Goal: Check status: Check status

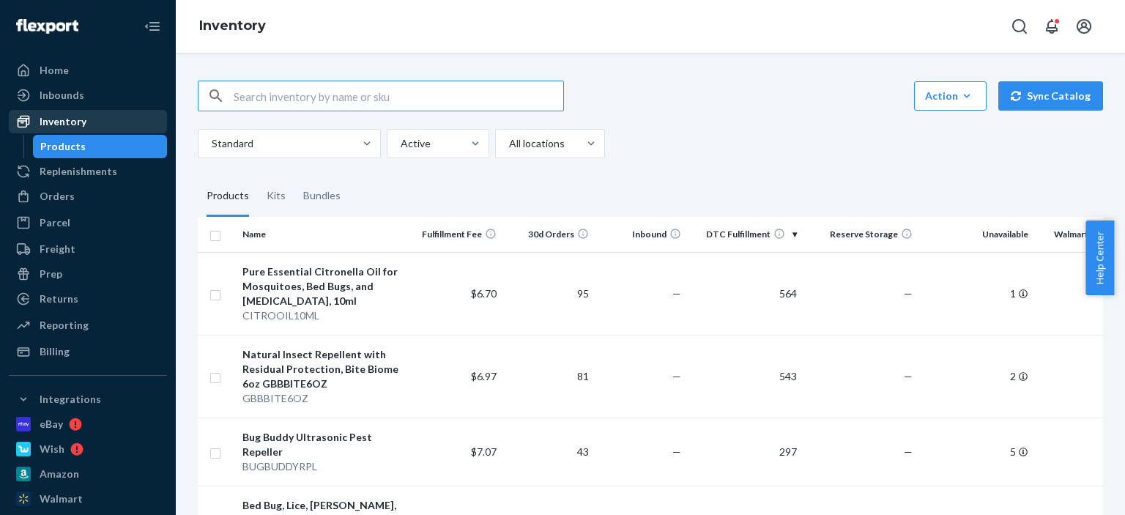
scroll to position [439, 0]
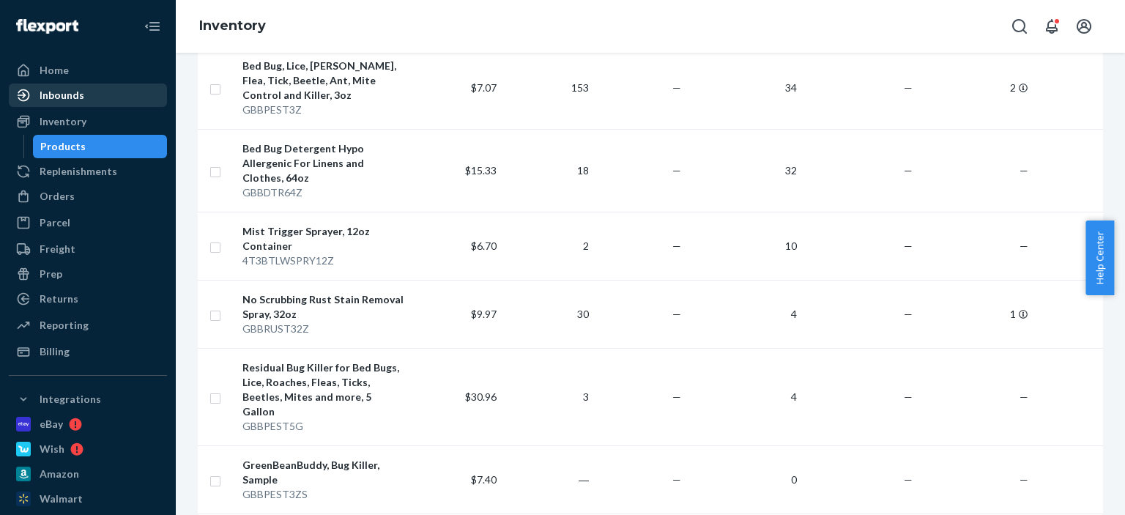
click at [84, 104] on div "Inbounds" at bounding box center [87, 95] width 155 height 21
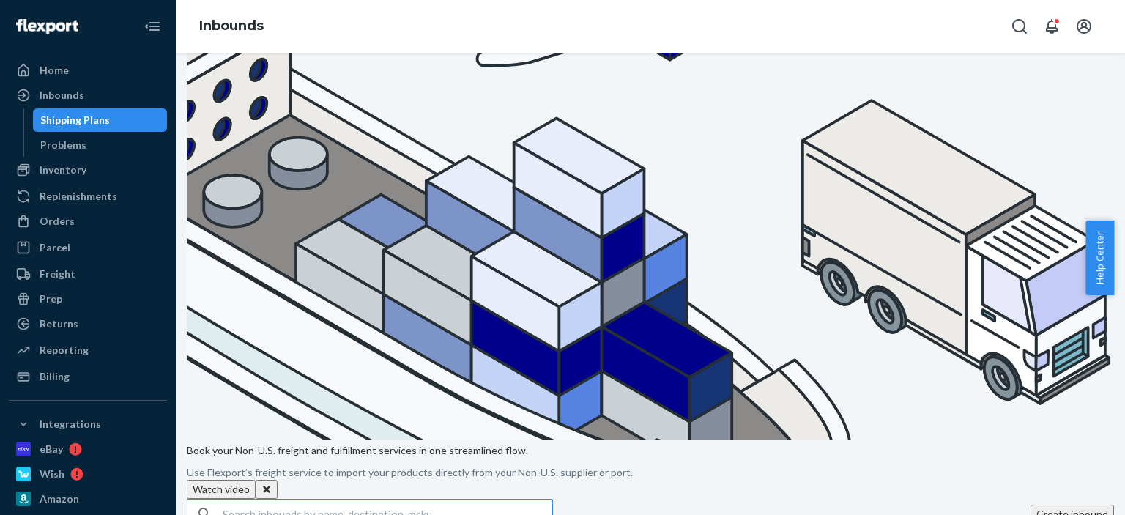
scroll to position [293, 0]
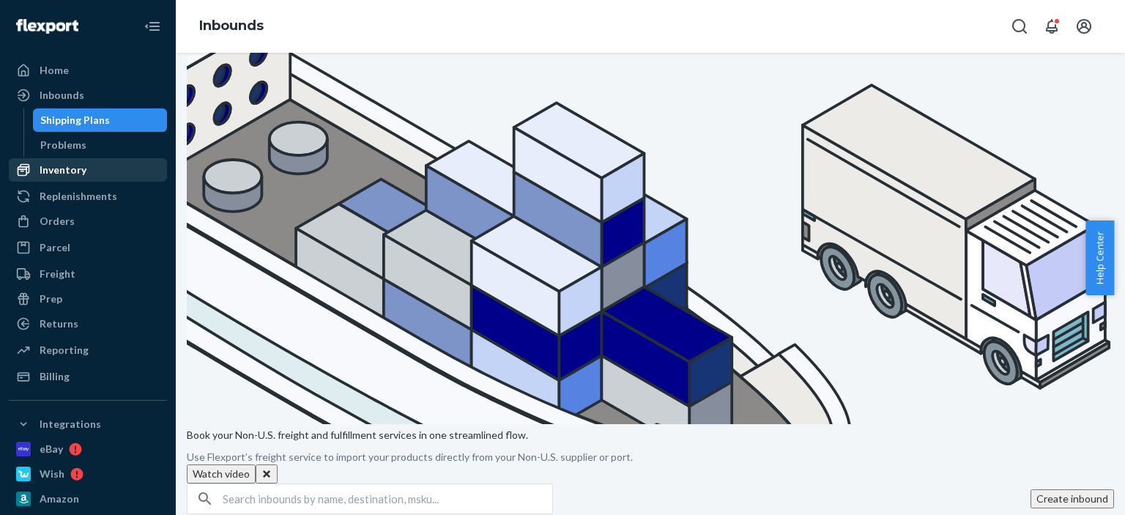
click at [61, 175] on div "Inventory" at bounding box center [63, 170] width 47 height 15
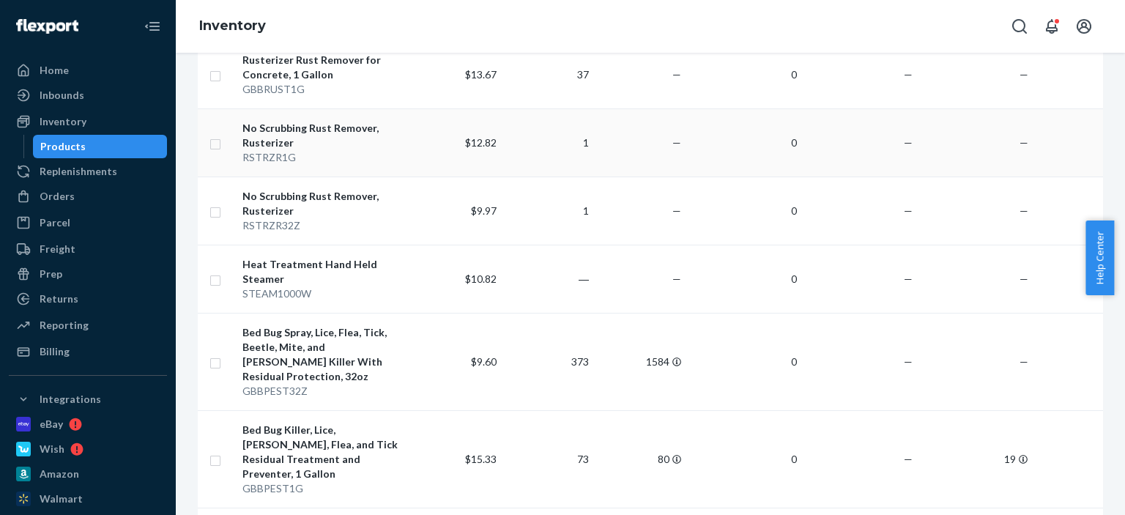
scroll to position [1025, 0]
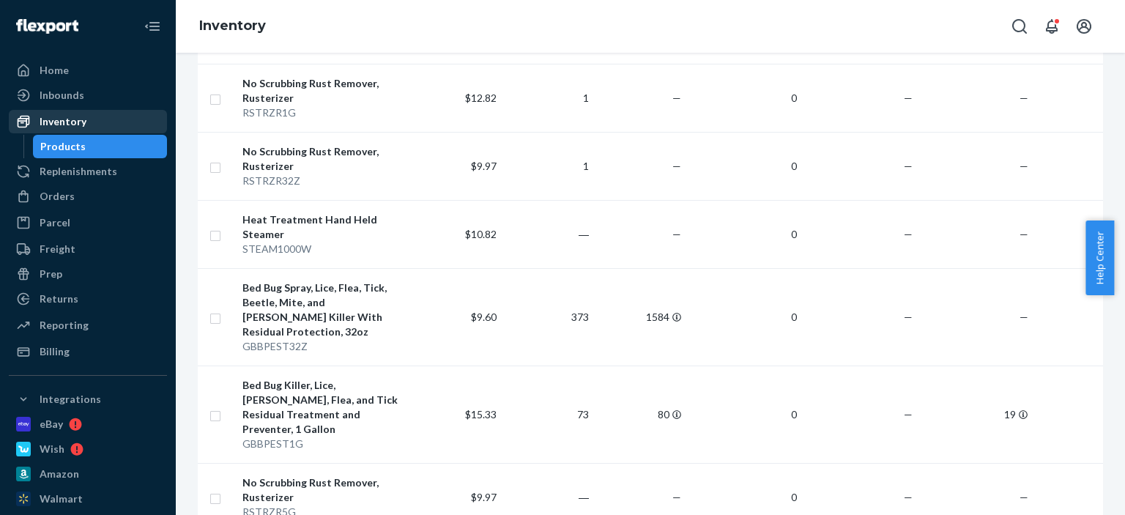
click at [101, 120] on div "Inventory" at bounding box center [87, 121] width 155 height 21
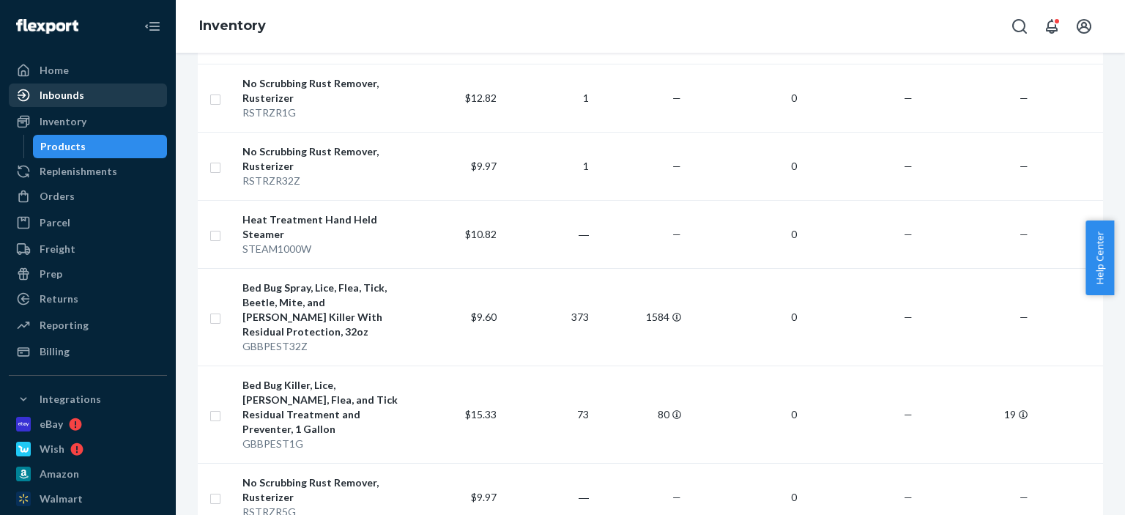
click at [101, 102] on div "Inbounds" at bounding box center [87, 95] width 155 height 21
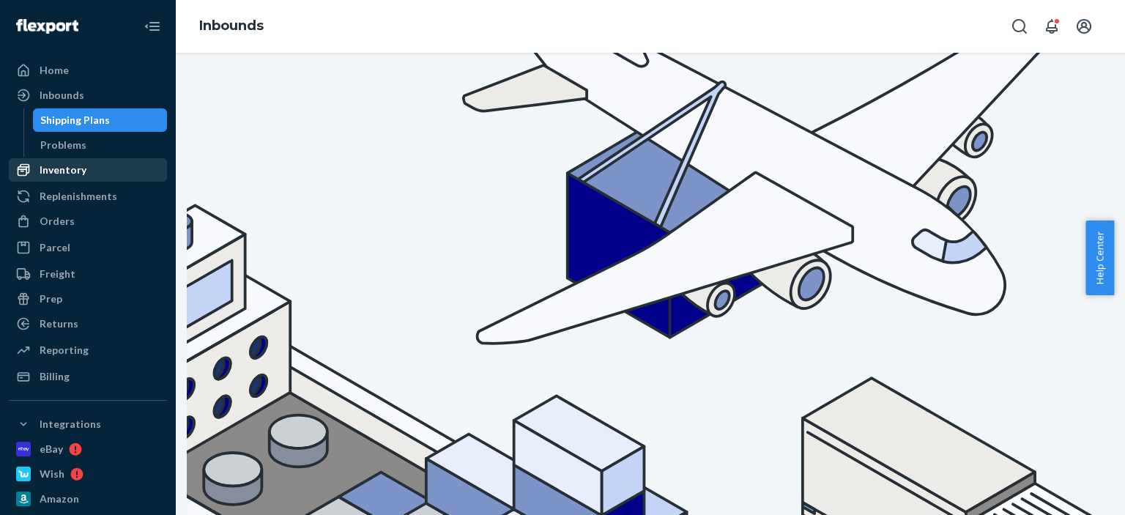
click at [83, 167] on div "Inventory" at bounding box center [63, 170] width 47 height 15
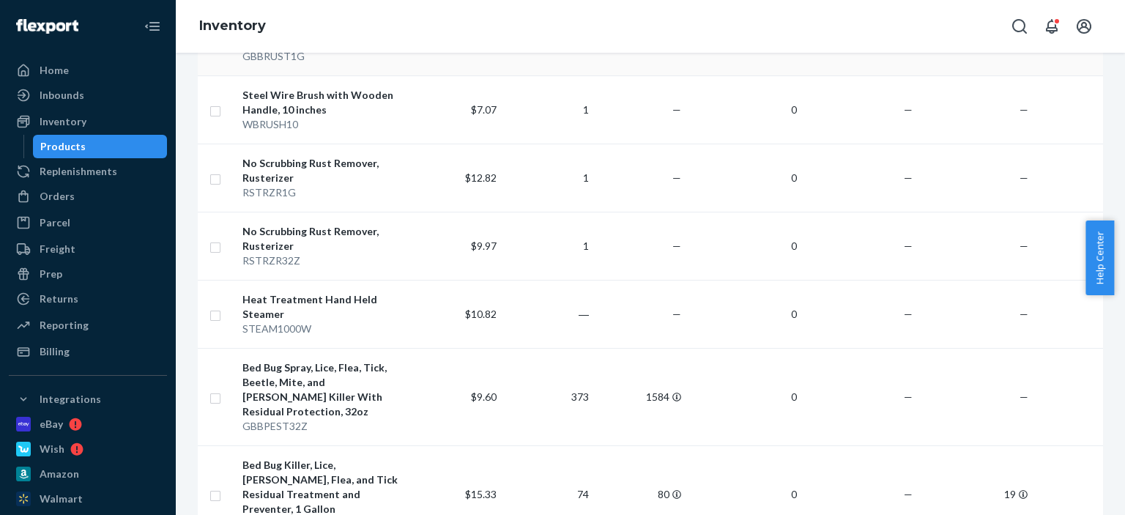
scroll to position [952, 0]
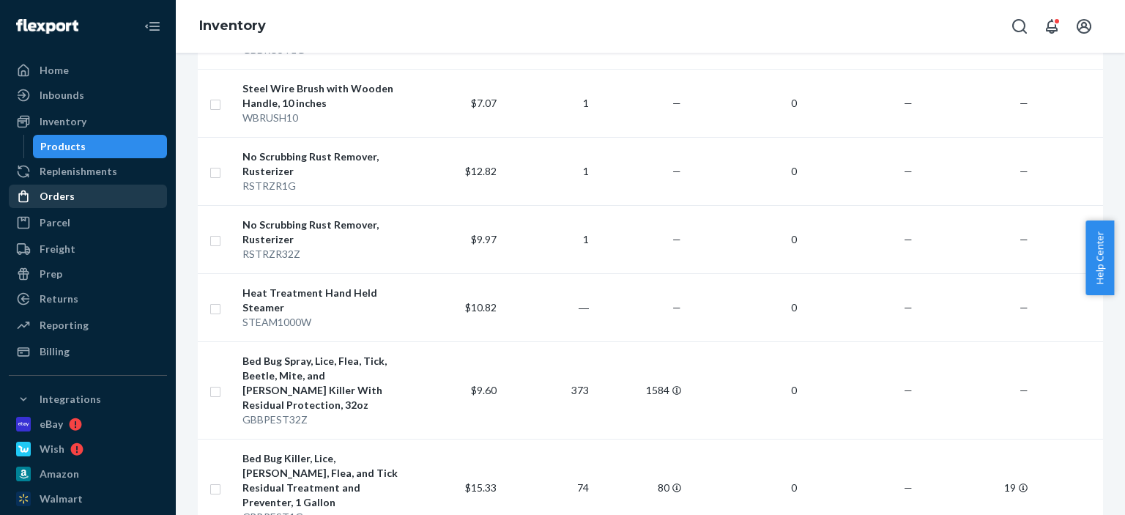
click at [79, 195] on div "Orders" at bounding box center [87, 196] width 155 height 21
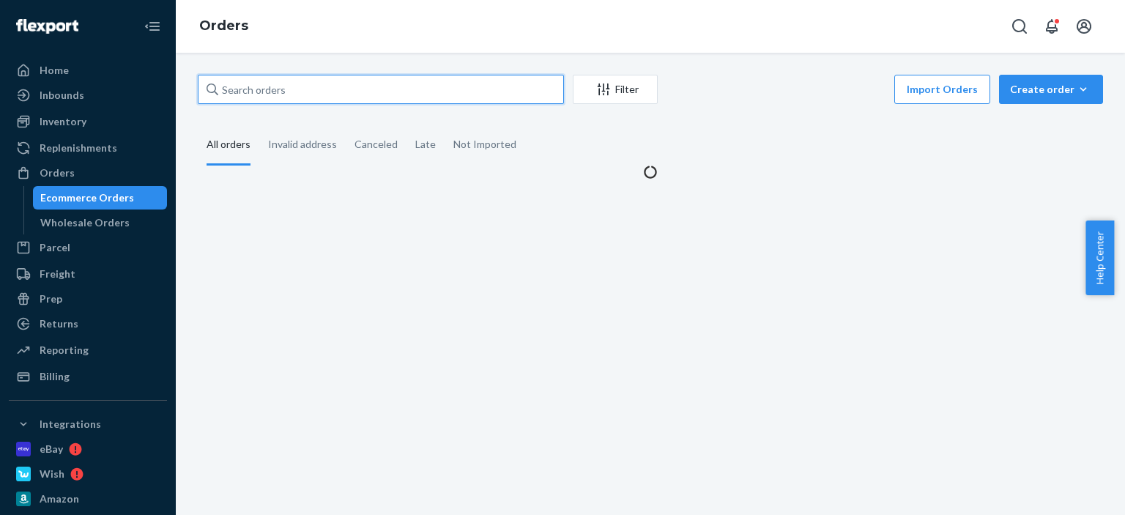
click at [274, 86] on input "text" at bounding box center [381, 89] width 366 height 29
paste input "[PERSON_NAME]"
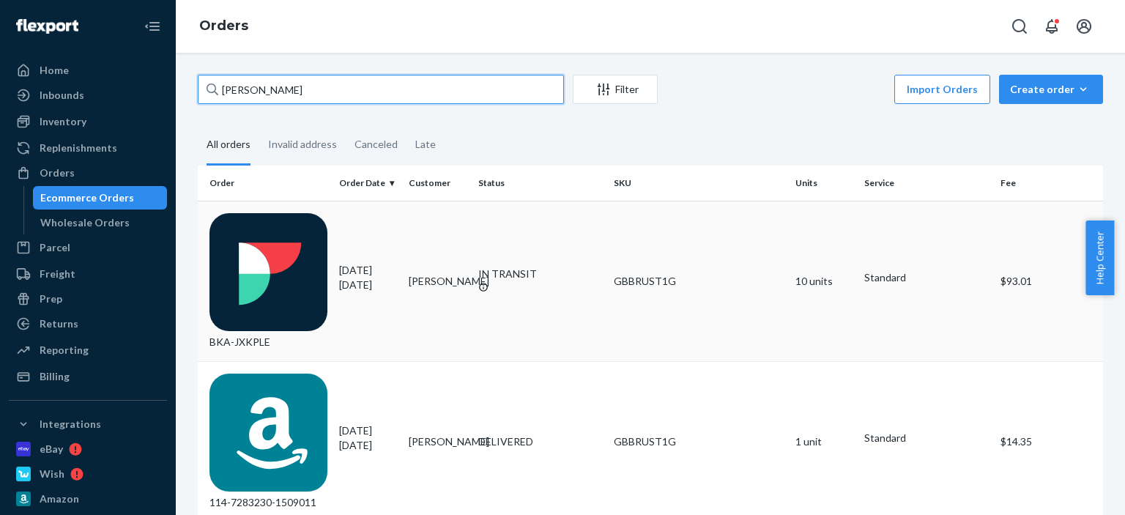
type input "[PERSON_NAME]"
click at [600, 228] on td "IN TRANSIT" at bounding box center [539, 281] width 135 height 160
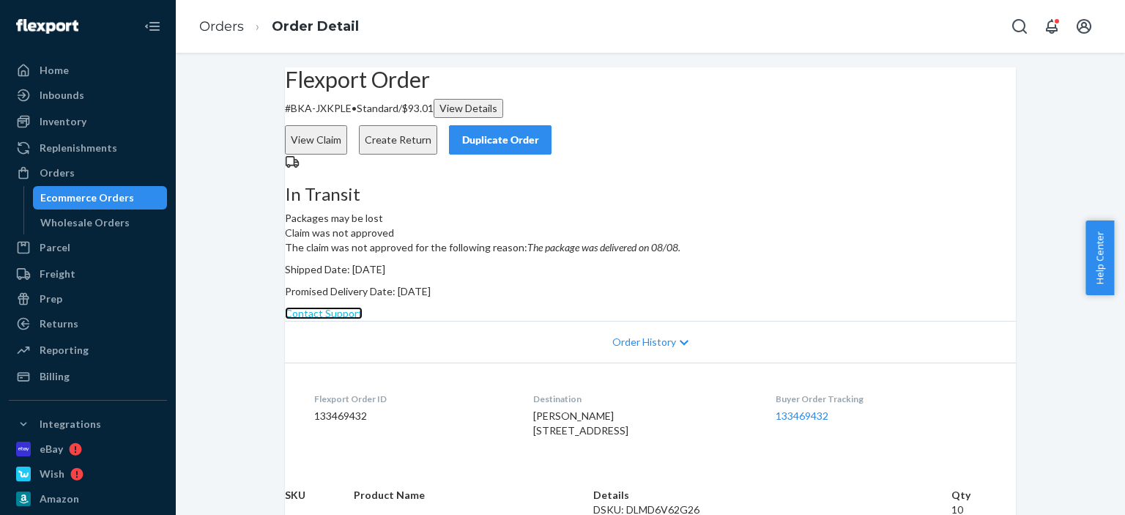
click at [362, 319] on link "Contact Support" at bounding box center [324, 313] width 78 height 12
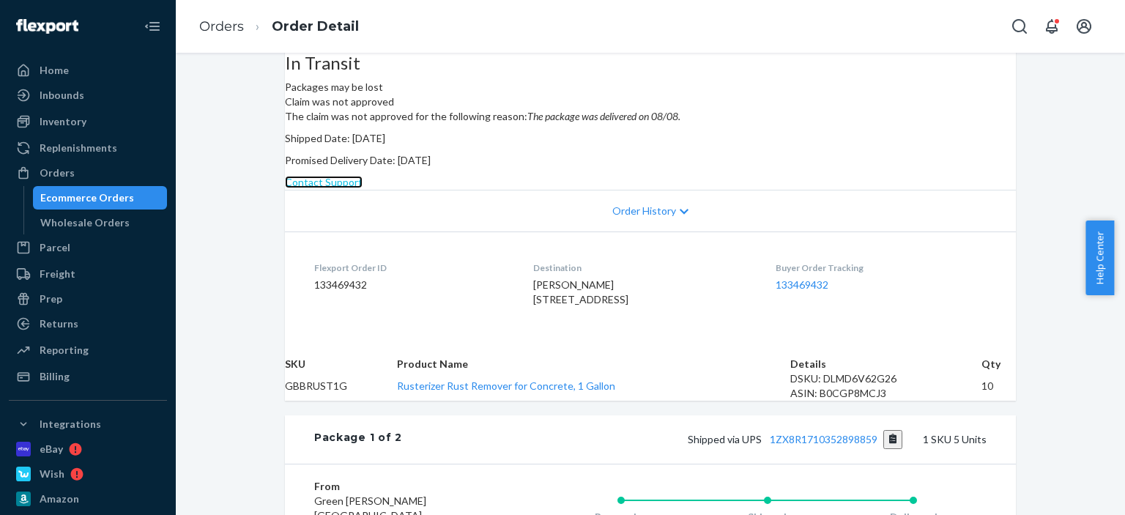
scroll to position [146, 0]
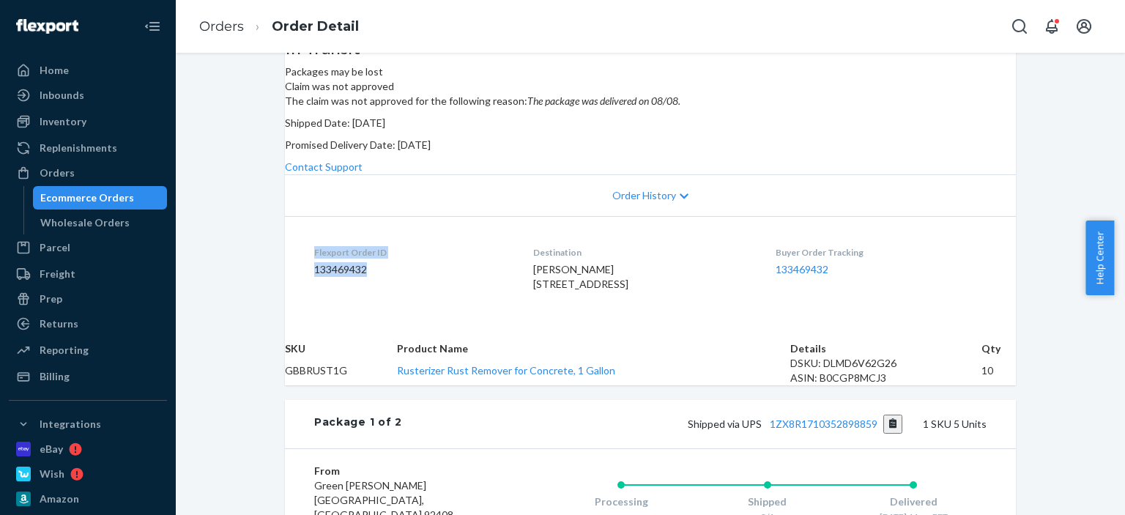
drag, startPoint x: 371, startPoint y: 365, endPoint x: 301, endPoint y: 336, distance: 76.2
click at [301, 326] on dl "Flexport Order ID 133469432 Destination [PERSON_NAME] [STREET_ADDRESS] US Buyer…" at bounding box center [650, 271] width 731 height 110
copy div "Flexport Order ID 133469432"
click at [201, 25] on link "Orders" at bounding box center [221, 26] width 45 height 16
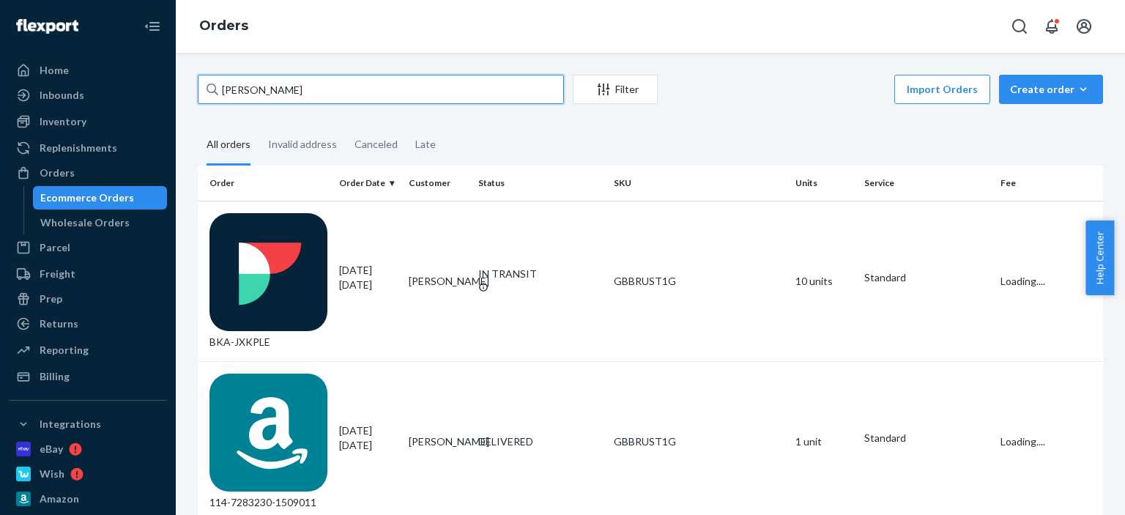
drag, startPoint x: 346, startPoint y: 81, endPoint x: 135, endPoint y: 46, distance: 213.8
click at [135, 46] on div "Home Inbounds Shipping Plans Problems Inventory Products Replenishments Orders …" at bounding box center [562, 257] width 1125 height 515
paste input "131252608"
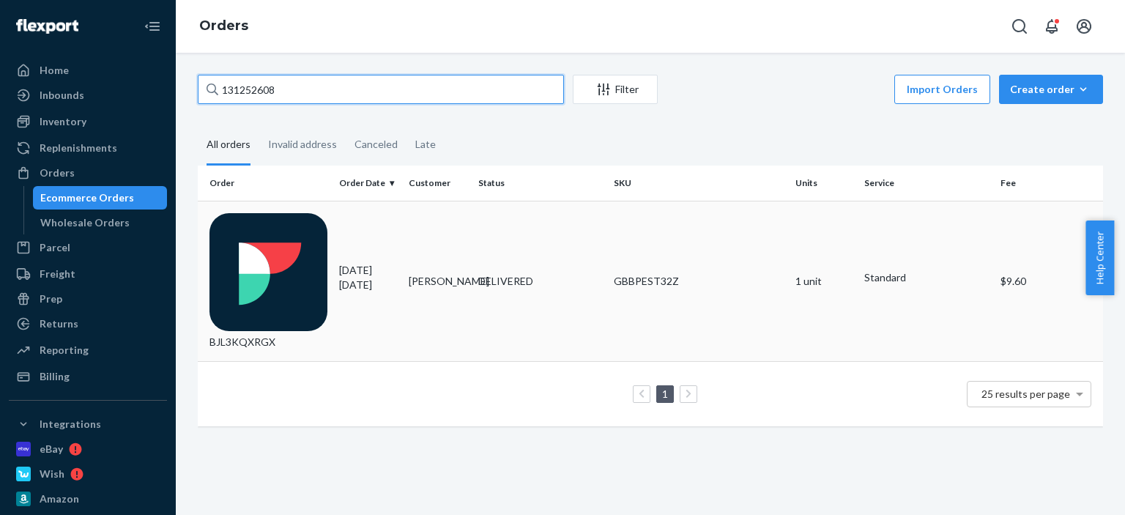
type input "131252608"
click at [465, 237] on td "[PERSON_NAME]" at bounding box center [438, 281] width 70 height 160
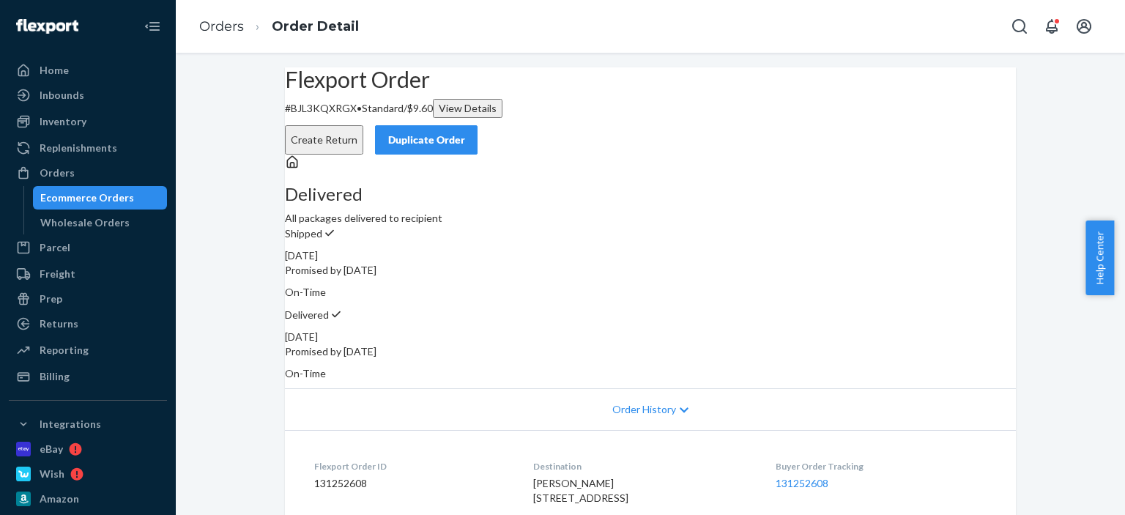
click at [264, 289] on div "Flexport Order # BJL3KQXRGX • Standard / $9.60 View Details Create Return Dupli…" at bounding box center [650, 453] width 949 height 773
click at [226, 34] on li "Orders" at bounding box center [221, 27] width 45 height 19
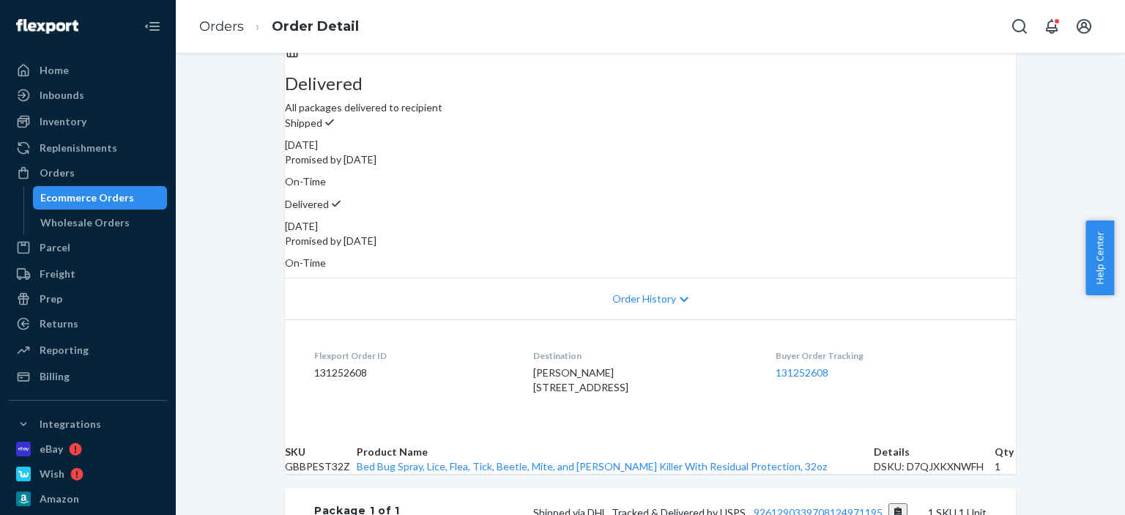
scroll to position [293, 0]
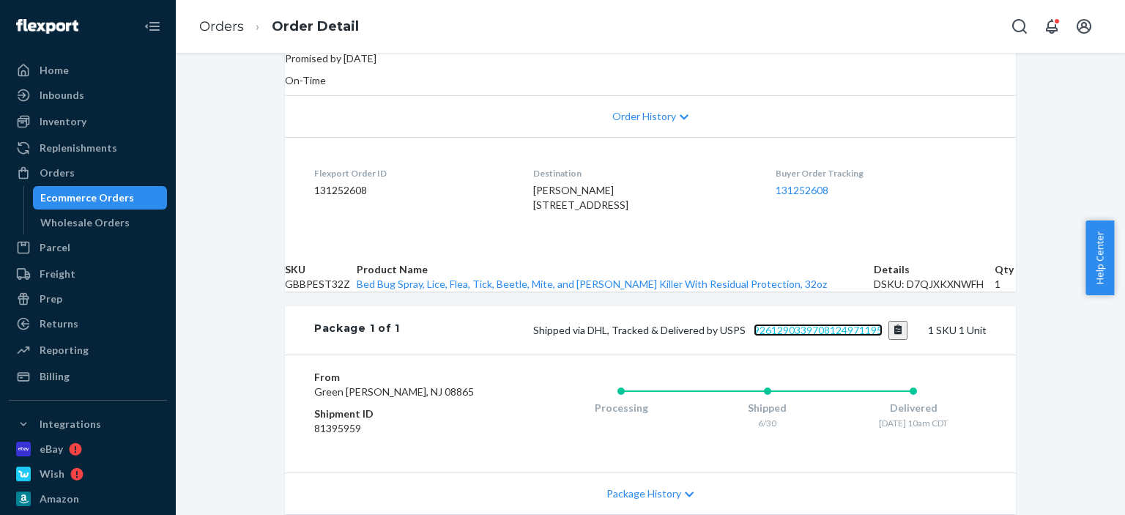
click at [861, 336] on link "9261290339708124971195" at bounding box center [817, 330] width 129 height 12
